Goal: Task Accomplishment & Management: Manage account settings

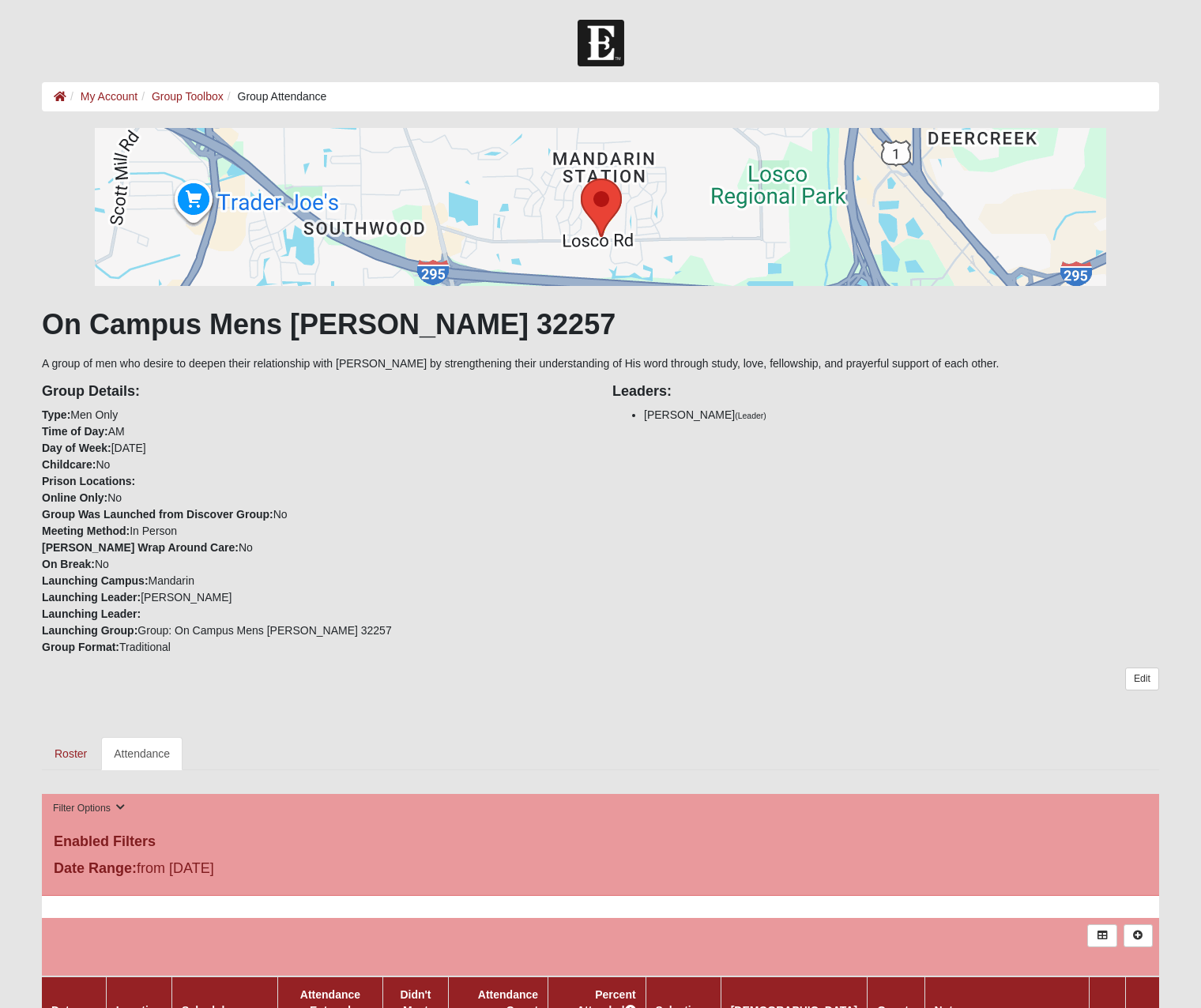
click at [159, 372] on link "Attendance" at bounding box center [142, 754] width 81 height 33
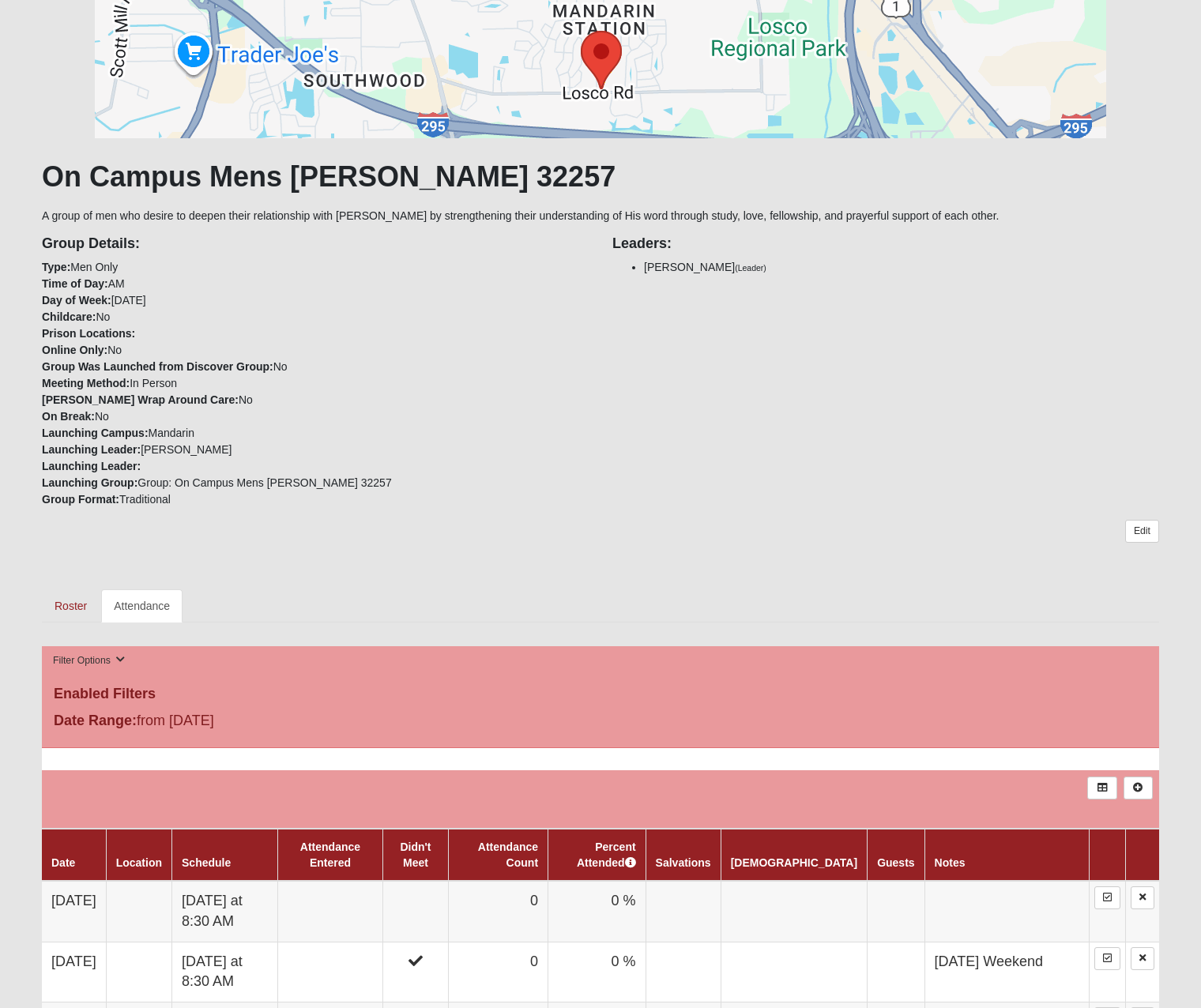
scroll to position [224, 0]
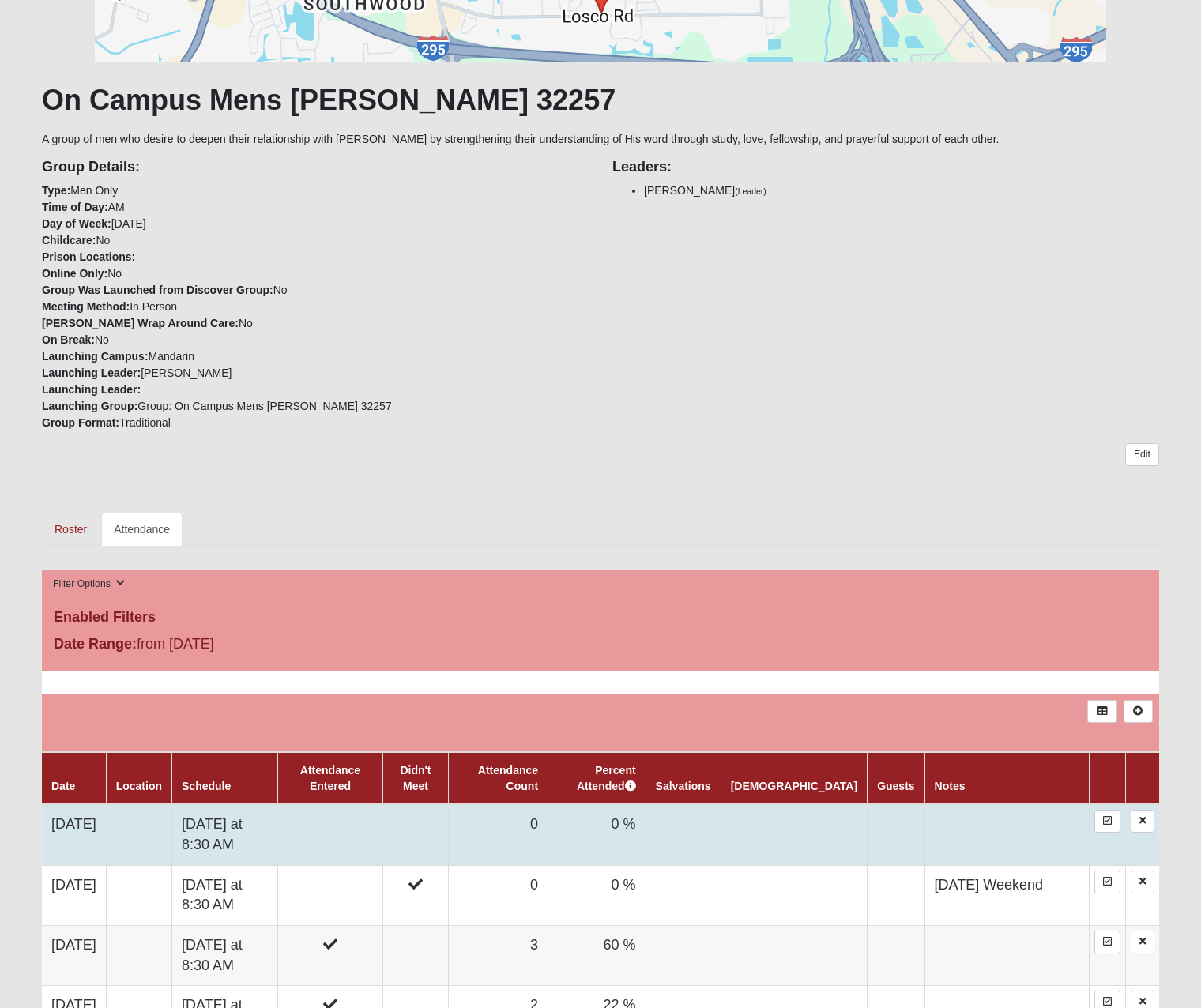
click at [359, 837] on td at bounding box center [330, 834] width 104 height 61
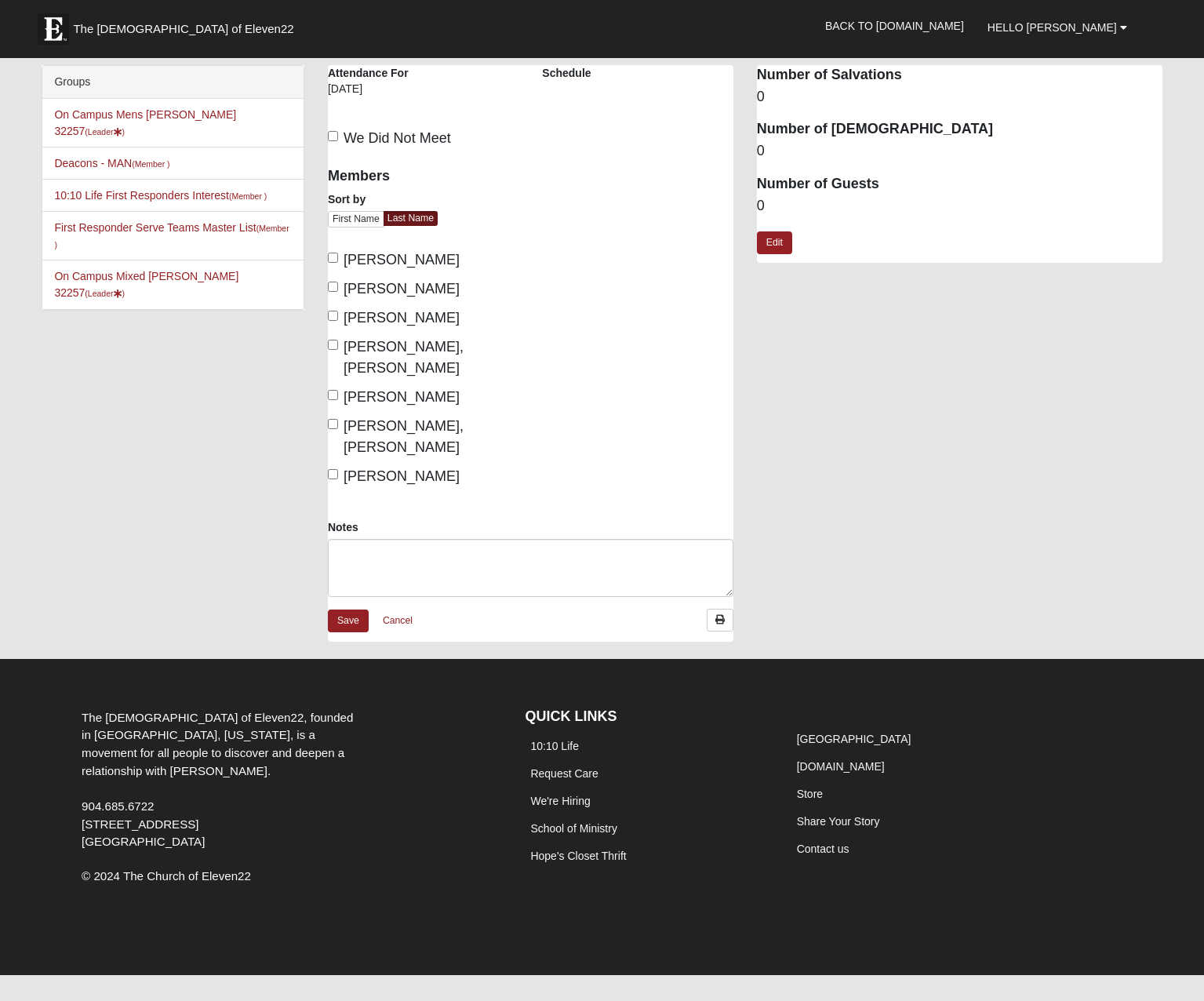
click at [333, 257] on input "[PERSON_NAME]" at bounding box center [333, 257] width 10 height 10
checkbox input "true"
click at [335, 286] on input "Hoffstatter, John" at bounding box center [333, 287] width 10 height 10
checkbox input "true"
click at [340, 322] on label "Joiner, Phil" at bounding box center [394, 318] width 131 height 21
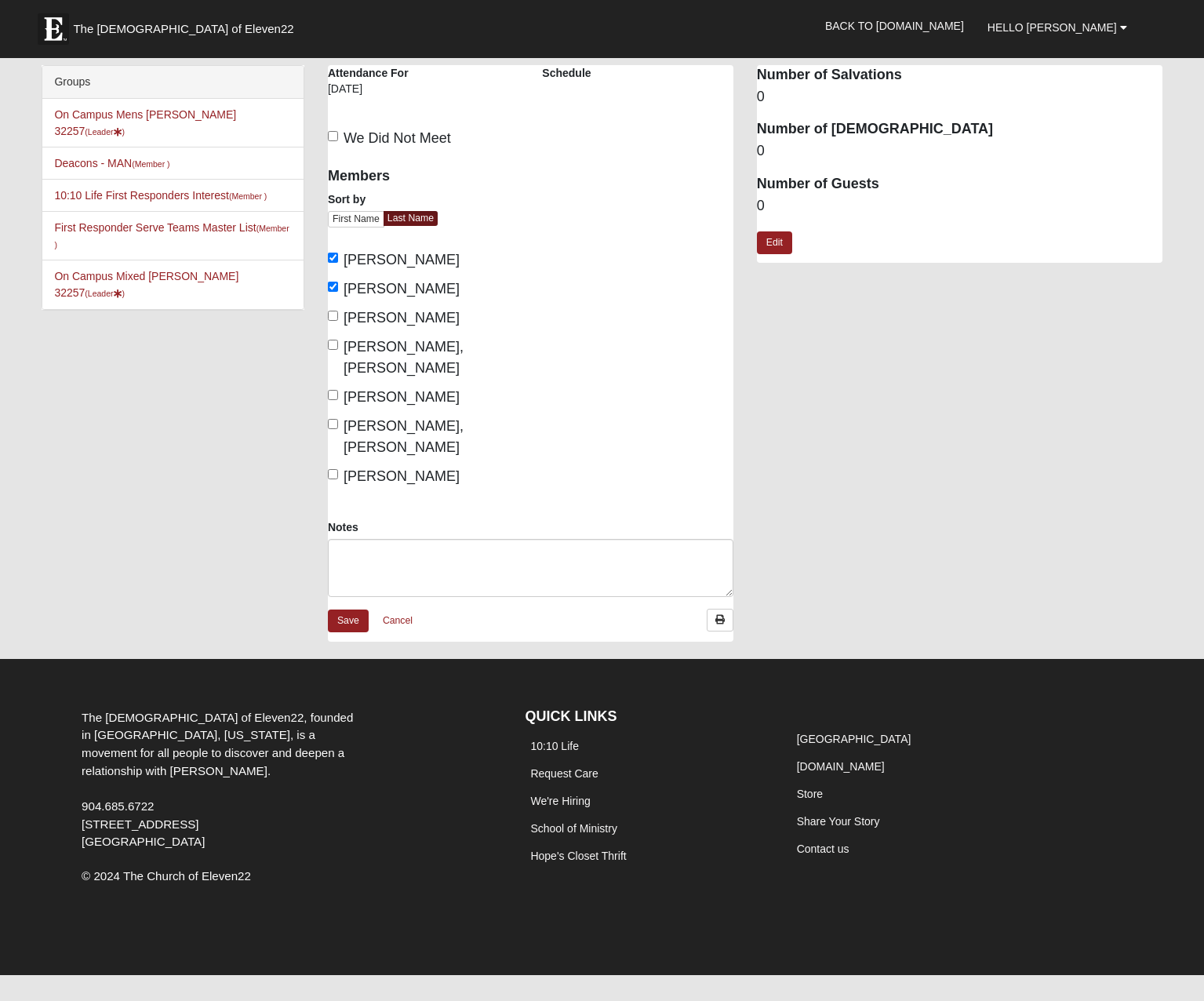
click at [338, 321] on input "Joiner, Phil" at bounding box center [333, 315] width 10 height 10
checkbox input "true"
click at [339, 344] on label "Lawson Jr, Willie" at bounding box center [423, 357] width 191 height 42
click at [338, 344] on input "Lawson Jr, Willie" at bounding box center [333, 344] width 10 height 10
checkbox input "true"
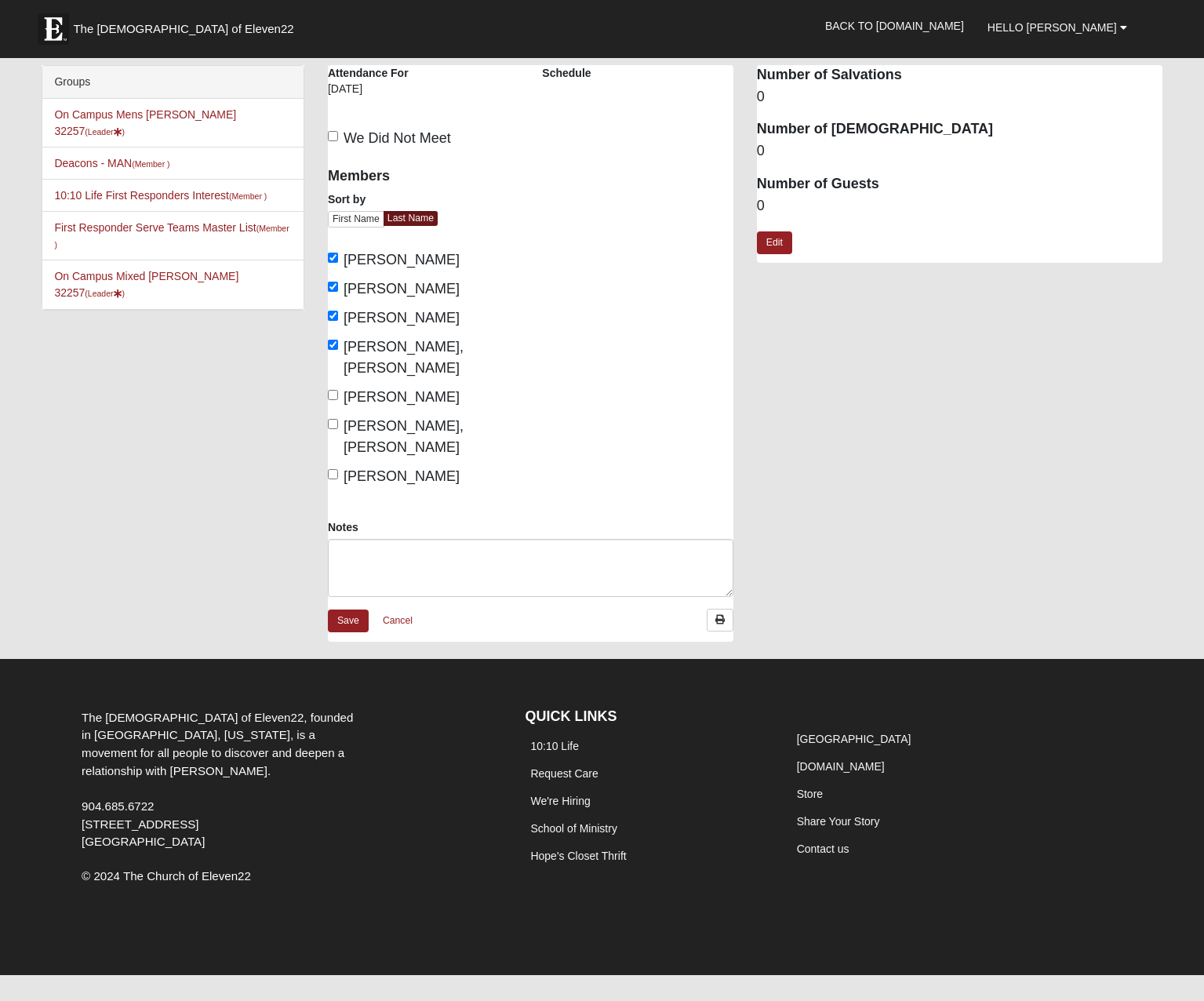
click at [339, 386] on label "Pelton, Blake" at bounding box center [394, 397] width 131 height 21
click at [338, 390] on input "Pelton, Blake" at bounding box center [333, 394] width 10 height 10
checkbox input "true"
